Goal: Task Accomplishment & Management: Use online tool/utility

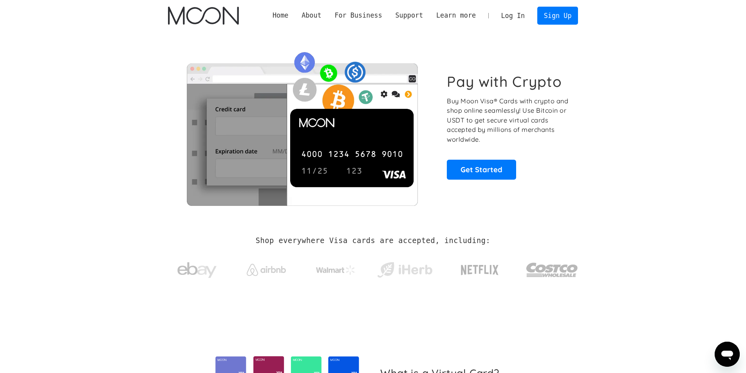
click at [509, 14] on link "Log In" at bounding box center [513, 15] width 37 height 17
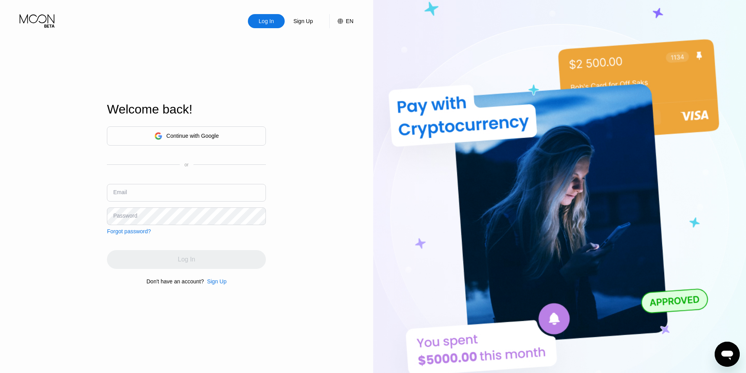
click at [276, 22] on div "Log In" at bounding box center [266, 21] width 37 height 14
click at [171, 191] on input "text" at bounding box center [186, 193] width 159 height 18
type input "adoptmedupe123@gmail.com"
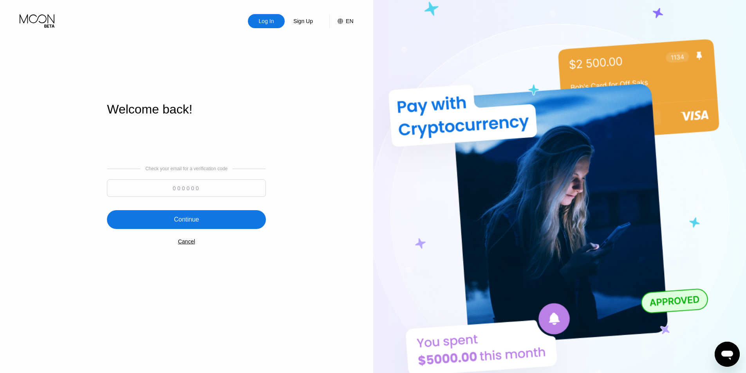
click at [209, 181] on input at bounding box center [186, 188] width 159 height 18
paste input "533475"
type input "533475"
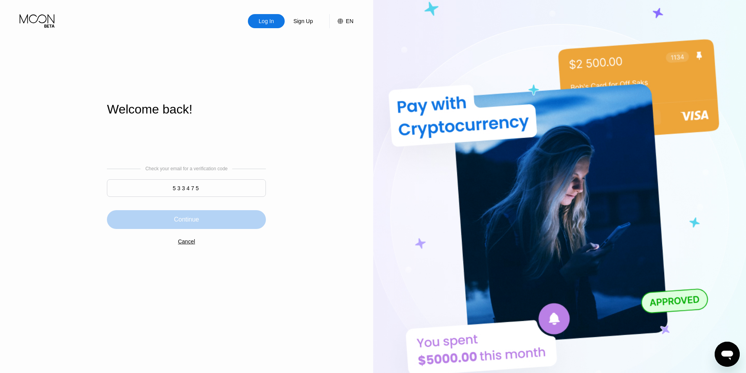
click at [199, 224] on div "Continue" at bounding box center [186, 220] width 25 height 8
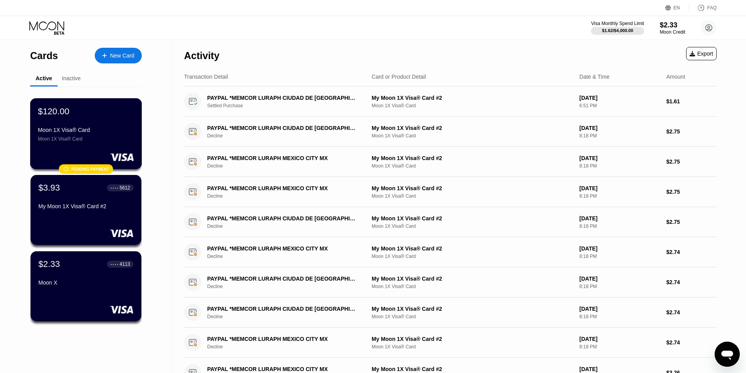
click at [101, 142] on div "Moon 1X Visa® Card" at bounding box center [86, 138] width 96 height 5
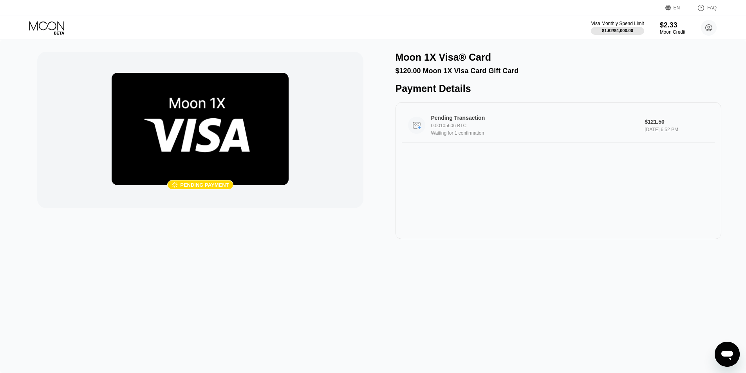
click at [516, 129] on div "0.00105606 BTC" at bounding box center [535, 125] width 208 height 5
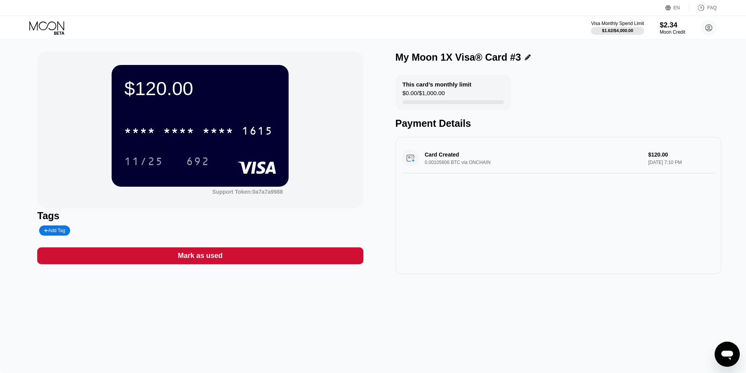
click at [525, 60] on icon at bounding box center [528, 57] width 6 height 6
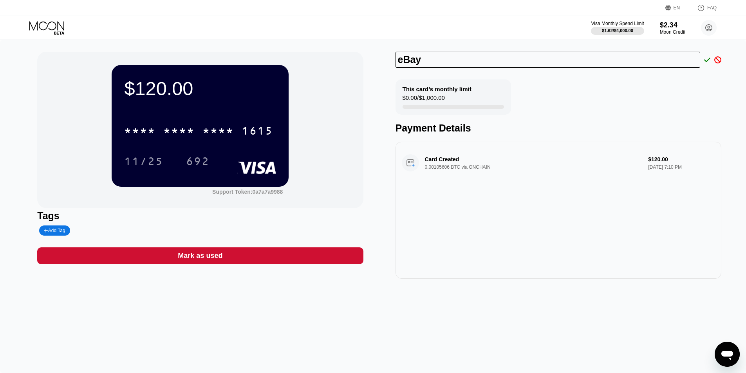
type input "eBay"
click at [707, 58] on icon at bounding box center [708, 59] width 6 height 7
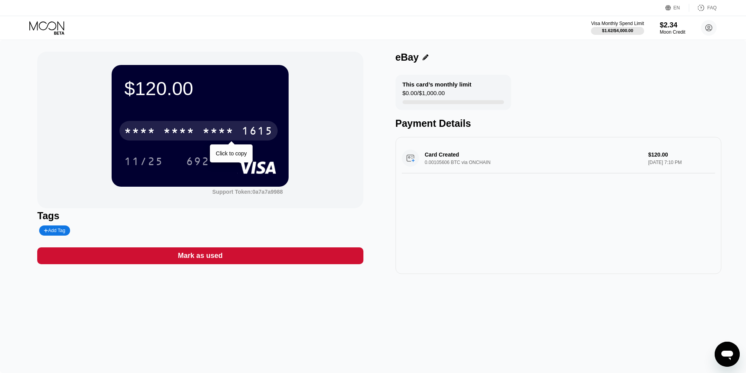
click at [178, 122] on div "* * * * * * * * * * * * 1615 Click to copy" at bounding box center [200, 128] width 152 height 27
click at [223, 136] on div "* * * *" at bounding box center [218, 132] width 31 height 13
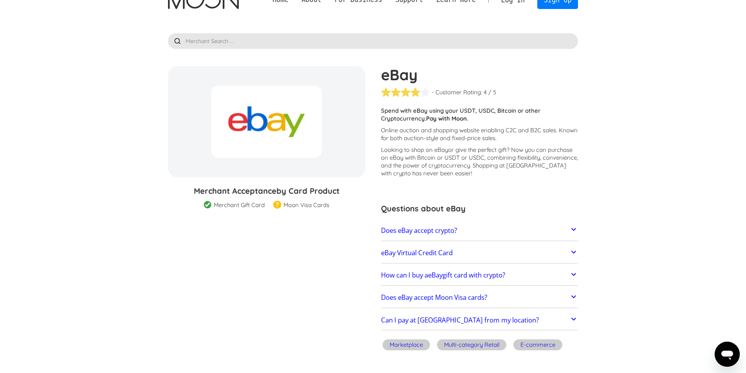
scroll to position [18, 0]
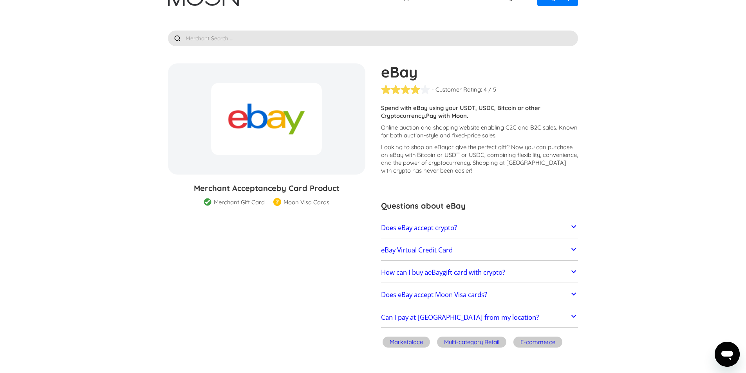
click at [545, 226] on link "Does eBay accept crypto?" at bounding box center [479, 228] width 197 height 16
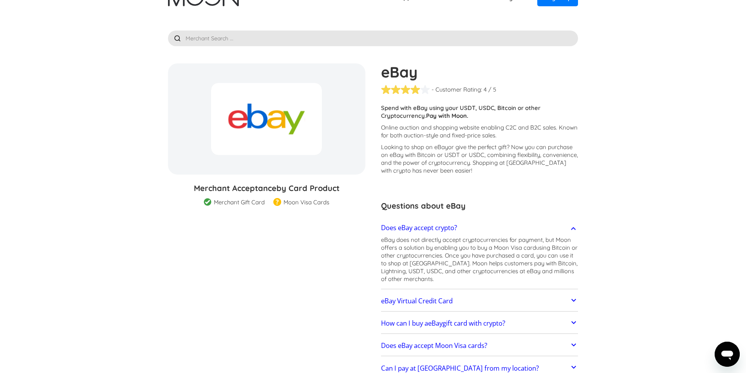
click at [545, 225] on link "Does eBay accept crypto?" at bounding box center [479, 228] width 197 height 16
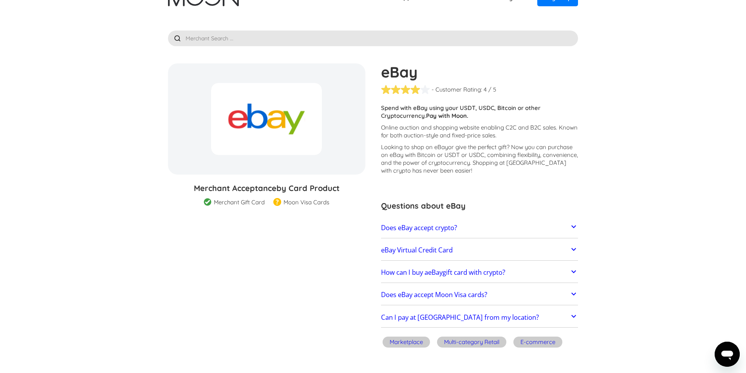
click at [523, 252] on link "eBay Virtual Credit Card" at bounding box center [479, 250] width 197 height 16
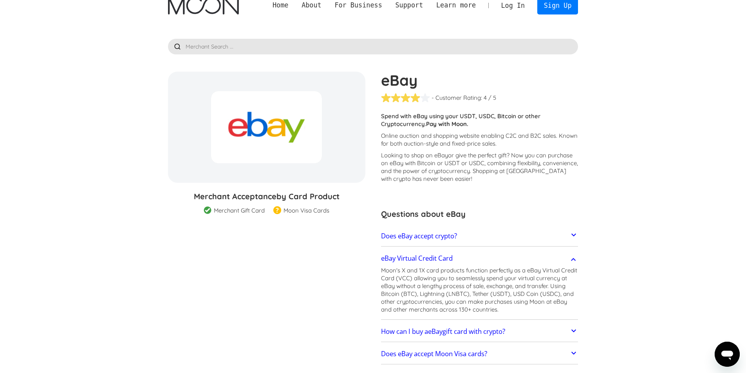
scroll to position [13, 0]
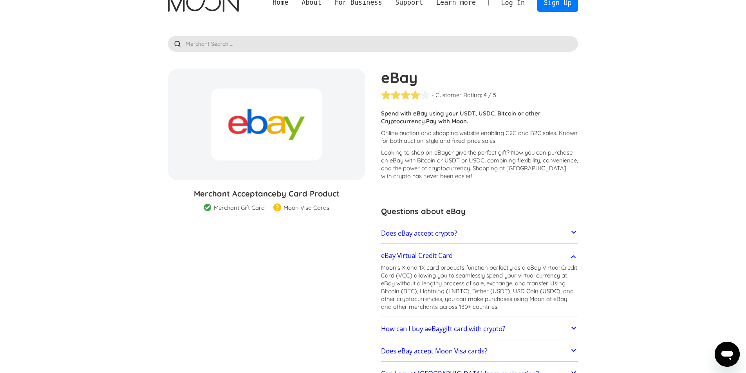
click at [276, 210] on img at bounding box center [278, 208] width 8 height 9
drag, startPoint x: 276, startPoint y: 210, endPoint x: 324, endPoint y: 206, distance: 48.3
click at [324, 206] on div "Moon Visa Cards Moon Pro (🏅) Visa Cards Moon Verified (🛡️) Visa Cards Moon Pro …" at bounding box center [301, 208] width 65 height 8
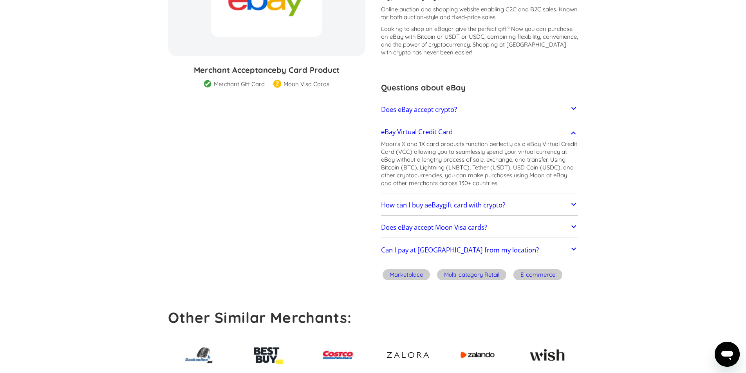
scroll to position [0, 0]
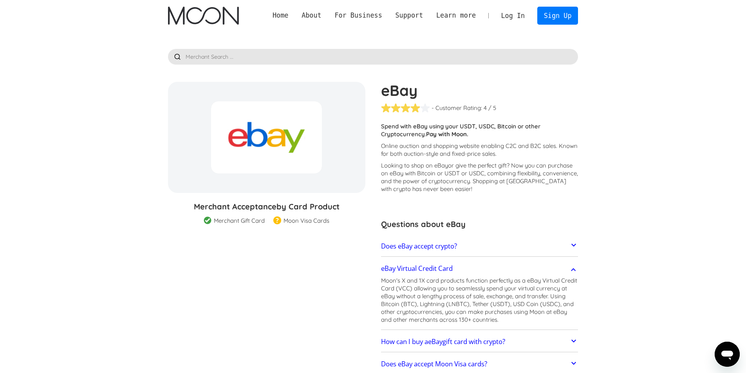
drag, startPoint x: 322, startPoint y: 92, endPoint x: 315, endPoint y: 257, distance: 164.3
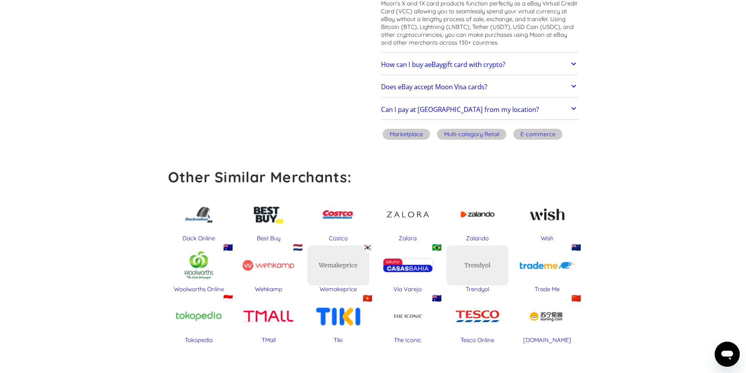
scroll to position [144, 0]
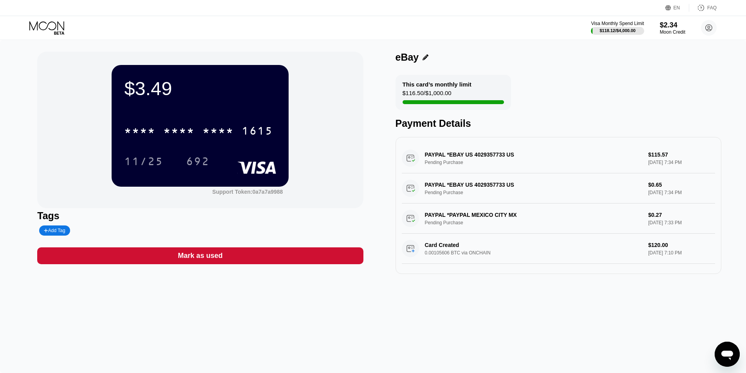
drag, startPoint x: 645, startPoint y: 156, endPoint x: 665, endPoint y: 154, distance: 20.5
click at [665, 154] on div "PAYPAL *EBAY US 4029357733 US Pending Purchase $115.57 [DATE] 7:34 PM" at bounding box center [558, 158] width 313 height 30
click at [50, 37] on div "Visa Monthly Spend Limit $118.12 / $4,000.00 $2.34 Moon Credit Scriptere [EMAIL…" at bounding box center [373, 28] width 746 height 24
click at [49, 34] on icon at bounding box center [47, 28] width 36 height 14
